Goal: Transaction & Acquisition: Purchase product/service

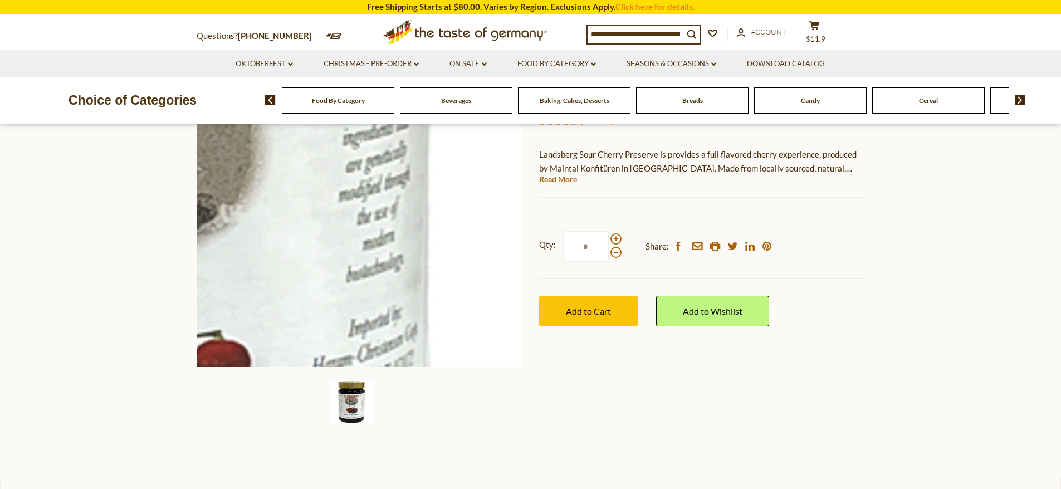
scroll to position [167, 0]
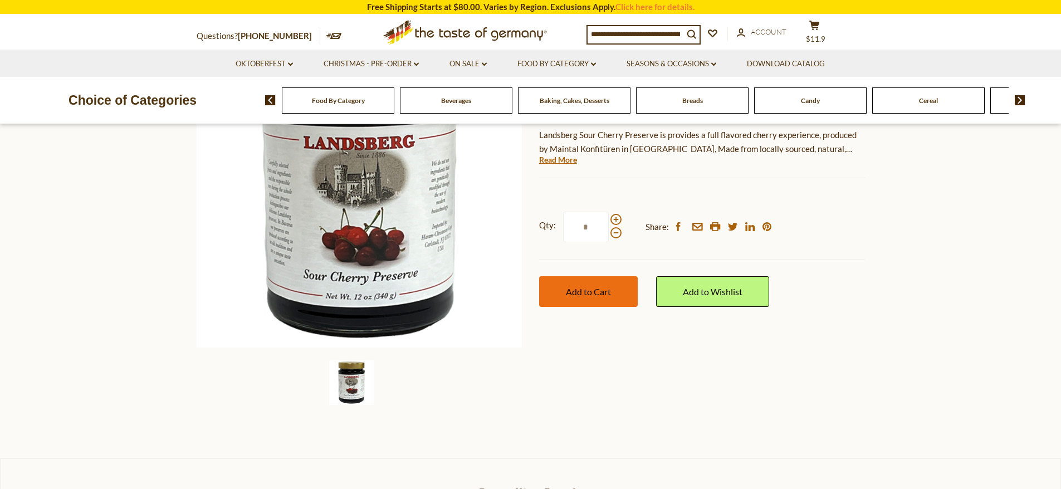
click at [578, 292] on span "Add to Cart" at bounding box center [588, 291] width 45 height 11
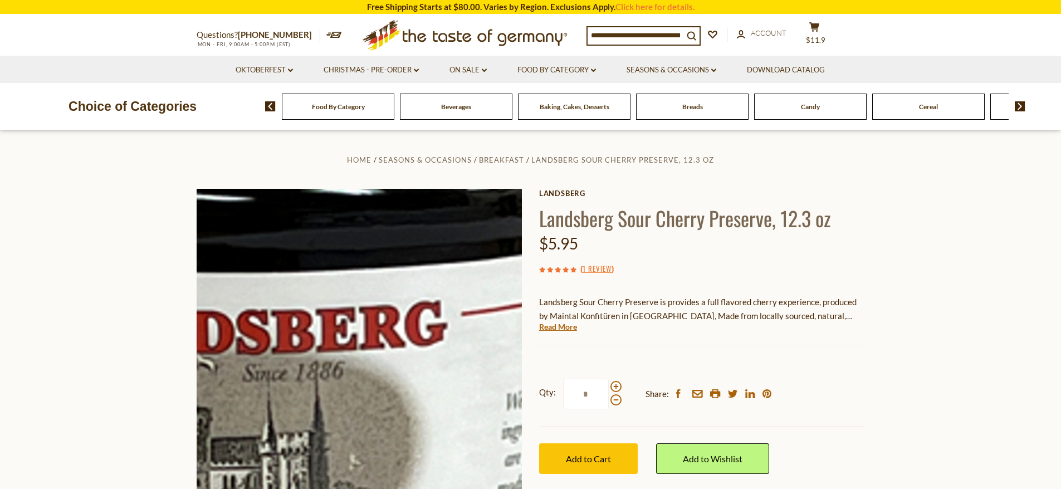
scroll to position [56, 0]
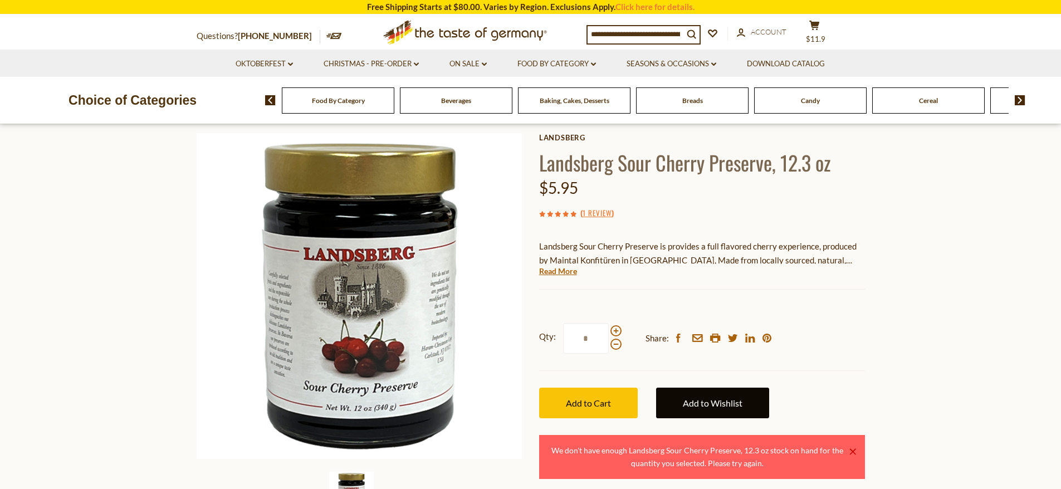
click at [673, 399] on link "Add to Wishlist" at bounding box center [712, 403] width 113 height 31
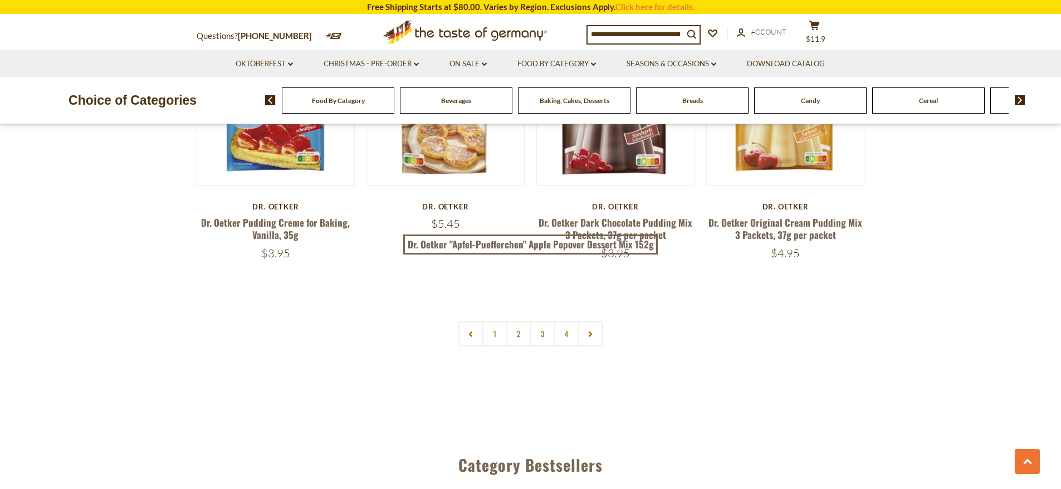
scroll to position [2394, 0]
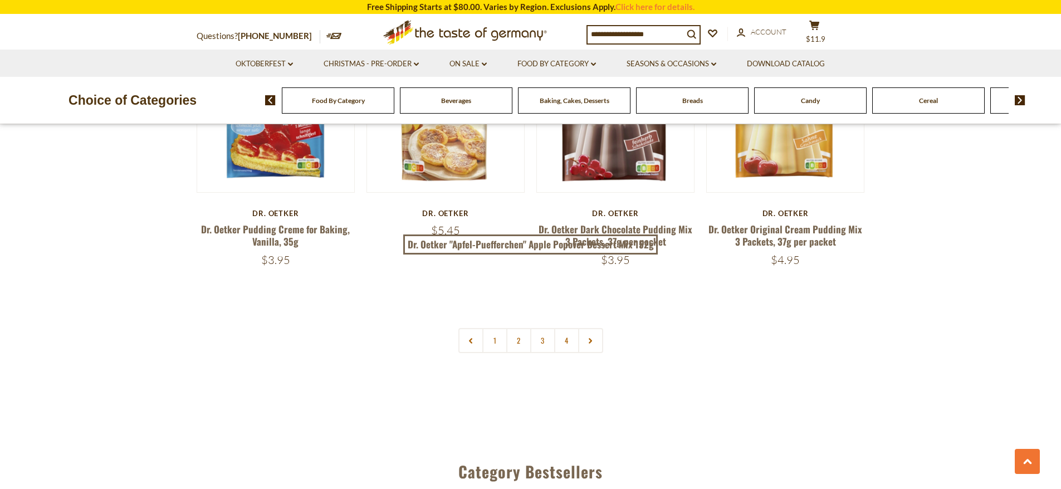
drag, startPoint x: 457, startPoint y: 332, endPoint x: 447, endPoint y: 346, distance: 17.9
click at [518, 331] on link "2" at bounding box center [518, 340] width 25 height 25
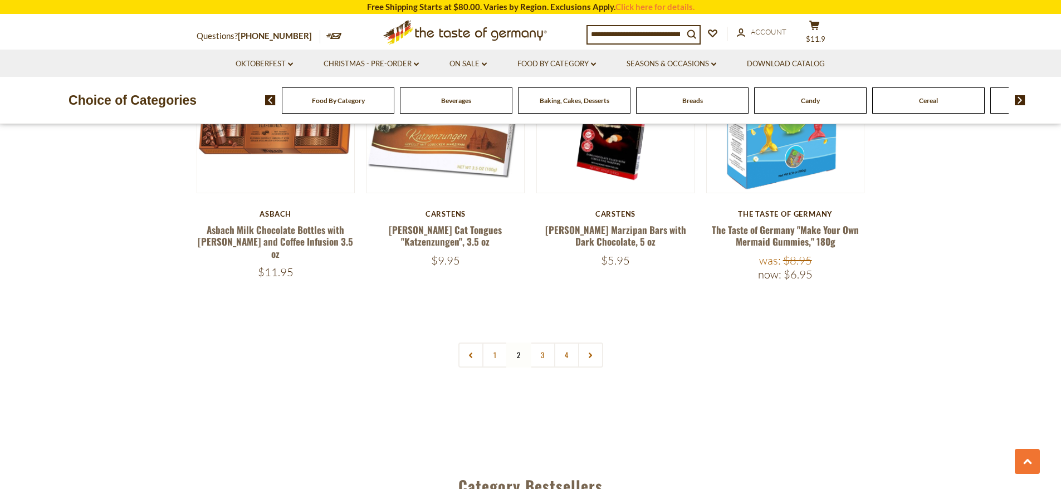
scroll to position [2430, 0]
click at [548, 342] on link "3" at bounding box center [542, 354] width 25 height 25
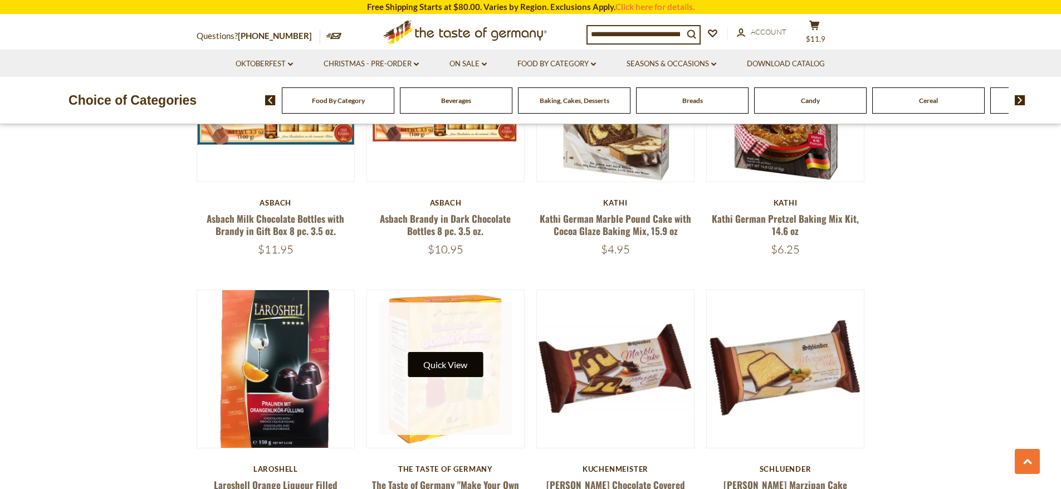
scroll to position [2116, 0]
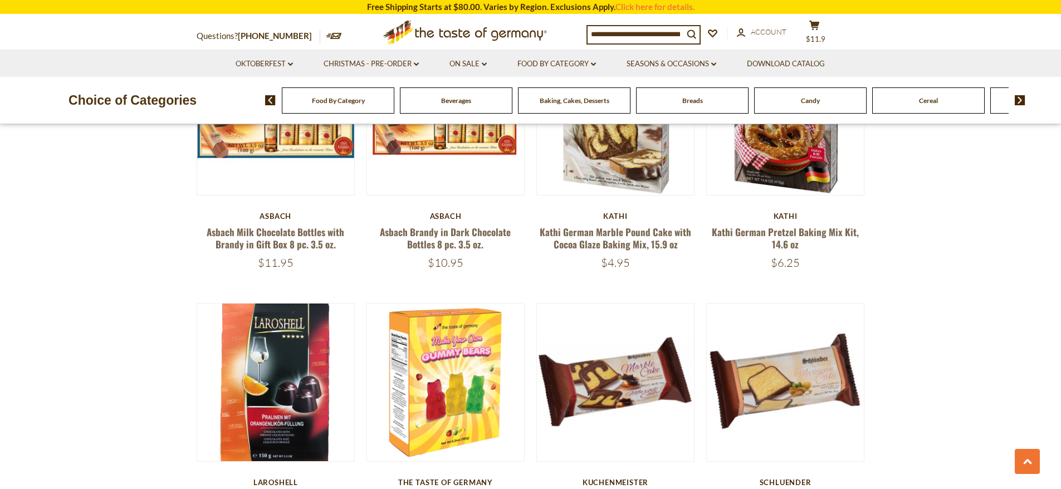
click at [394, 106] on div "Candy" at bounding box center [338, 100] width 112 height 26
click at [394, 108] on div "Candy" at bounding box center [338, 100] width 112 height 26
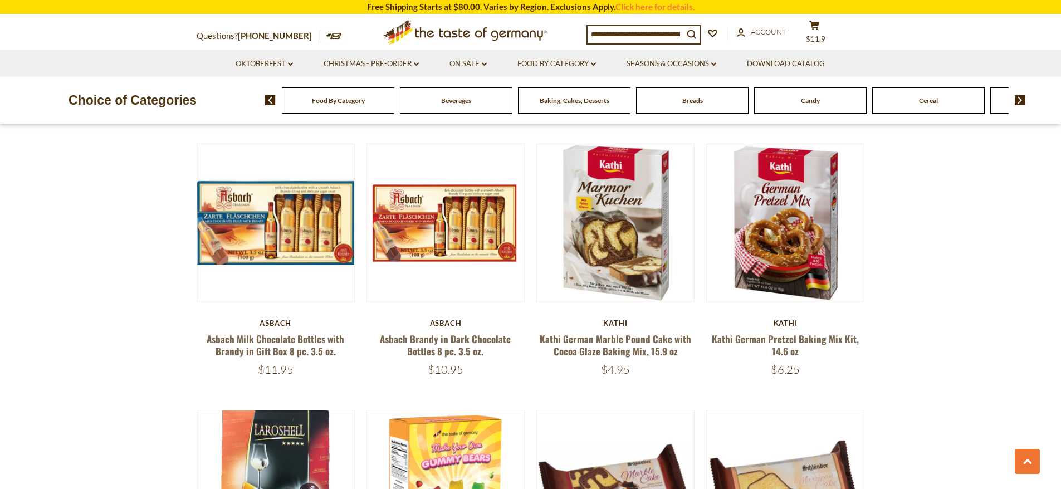
scroll to position [2004, 0]
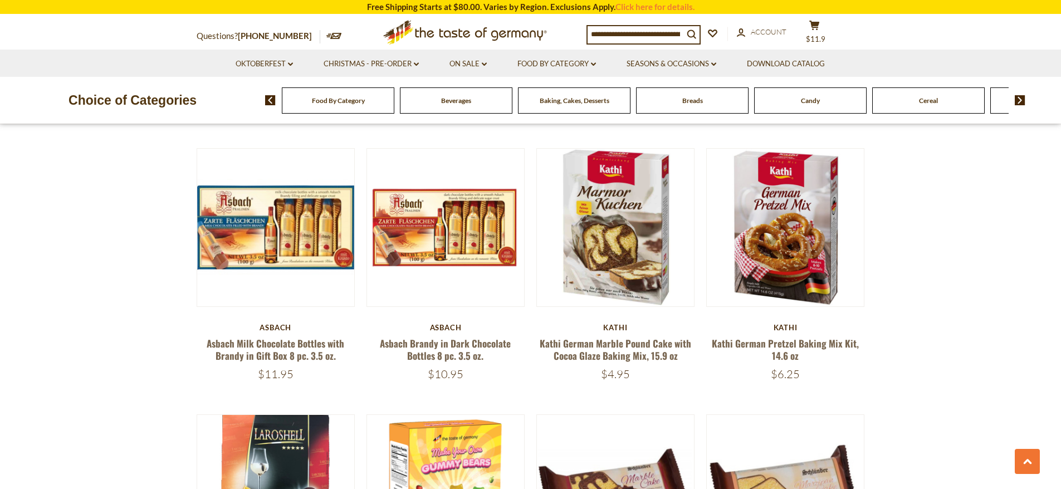
click at [803, 102] on span "Candy" at bounding box center [810, 100] width 19 height 8
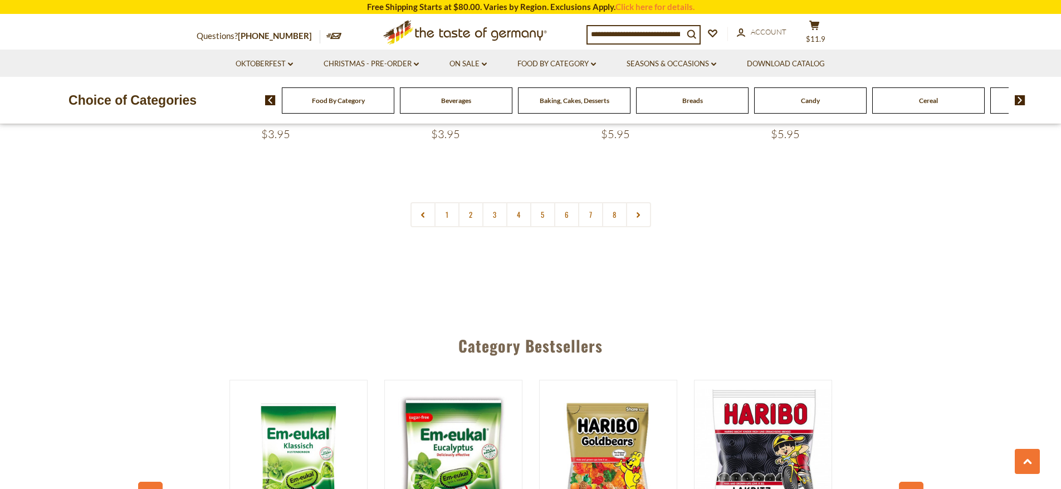
scroll to position [2840, 0]
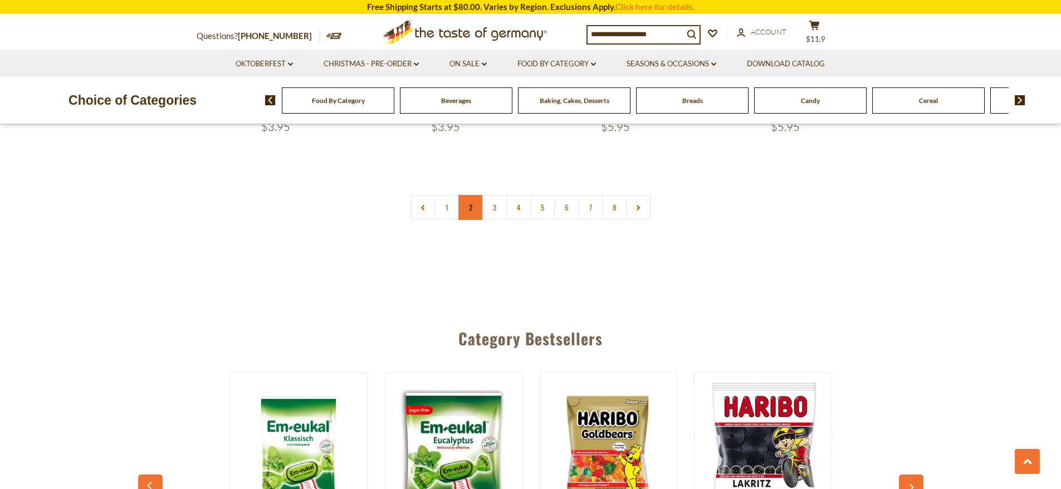
click at [475, 195] on link "2" at bounding box center [470, 207] width 25 height 25
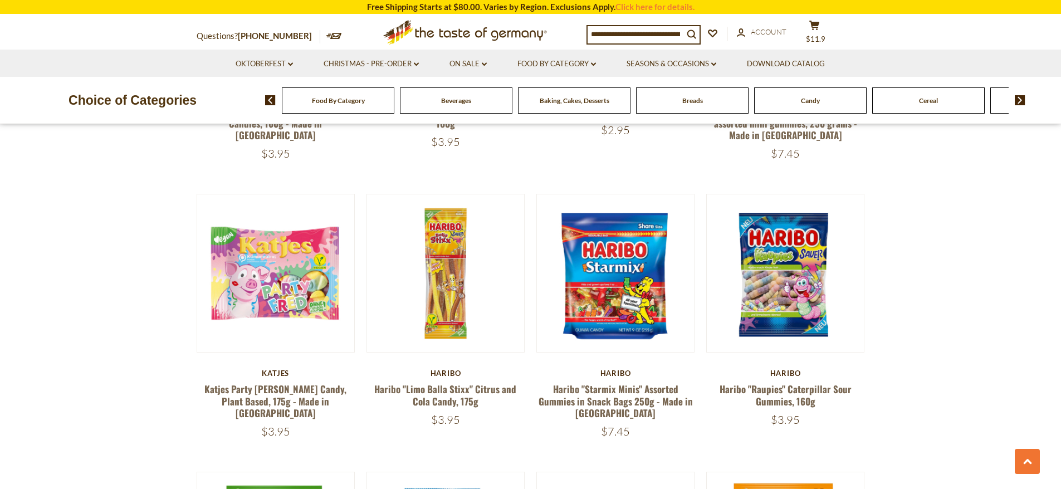
scroll to position [1136, 0]
